Goal: Find specific page/section: Find specific page/section

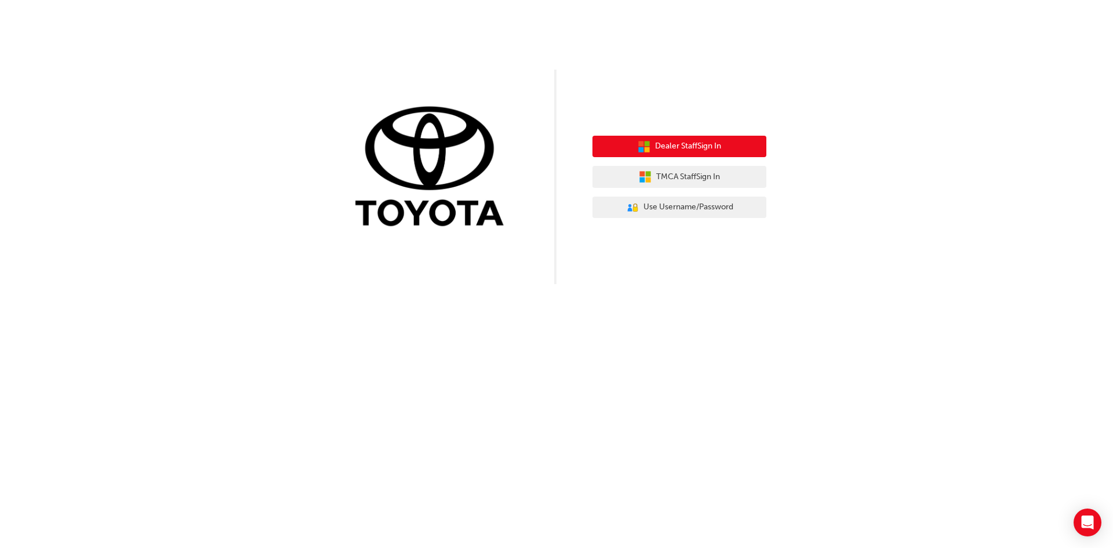
click at [686, 146] on span "Dealer Staff Sign In" at bounding box center [688, 146] width 66 height 13
